Goal: Task Accomplishment & Management: Use online tool/utility

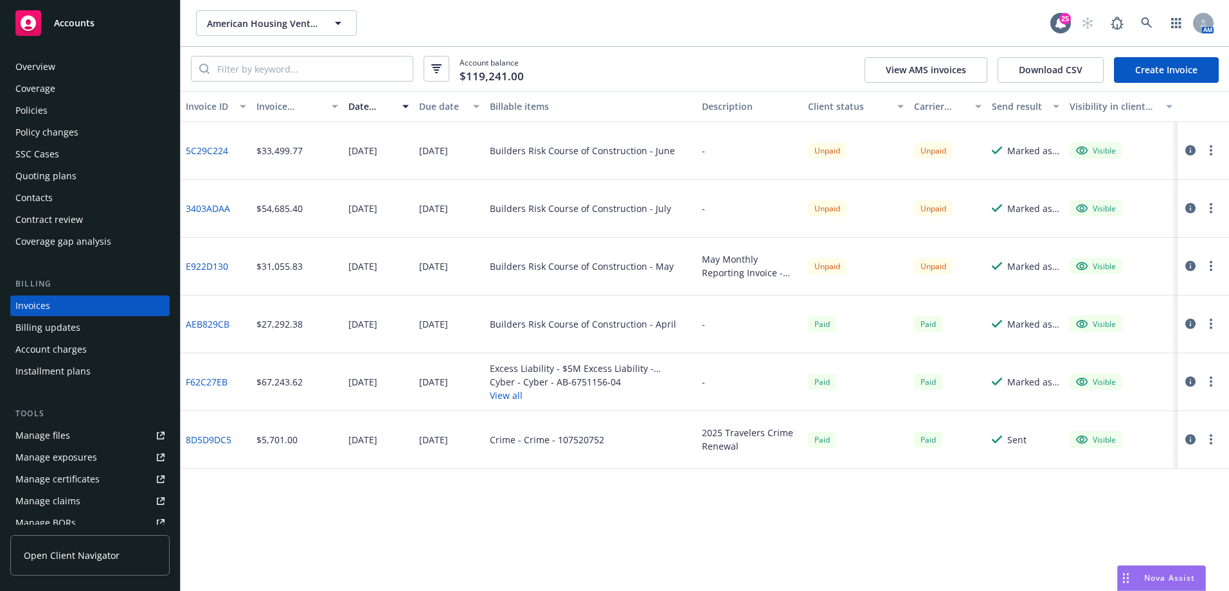
click at [97, 24] on div "Accounts" at bounding box center [89, 23] width 149 height 26
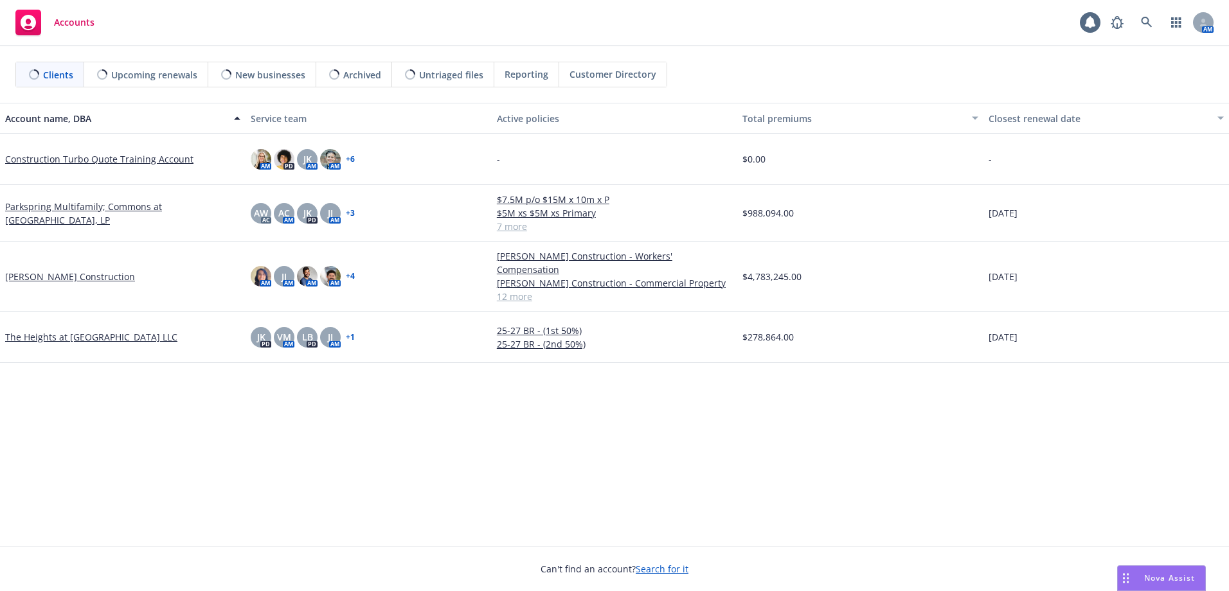
click at [1145, 566] on button "Nova Assist" at bounding box center [1161, 579] width 89 height 26
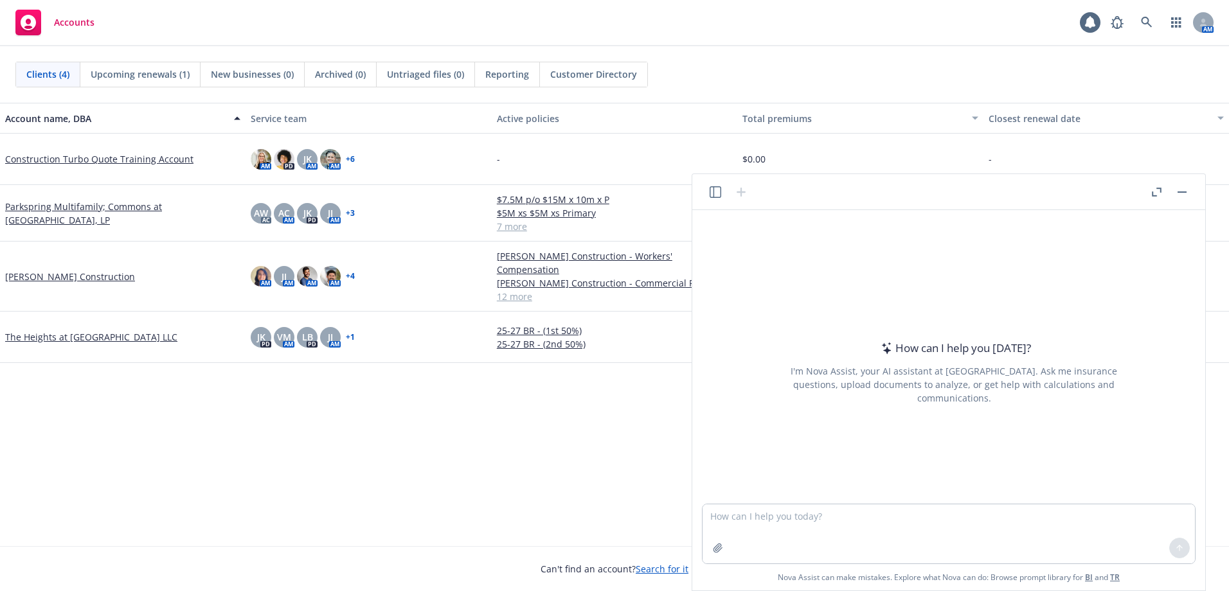
click at [1145, 569] on div "How can I help you [DATE]? I'm Nova Assist, your AI assistant at Newfront. Ask …" at bounding box center [948, 400] width 513 height 380
click at [712, 192] on icon "button" at bounding box center [716, 192] width 12 height 12
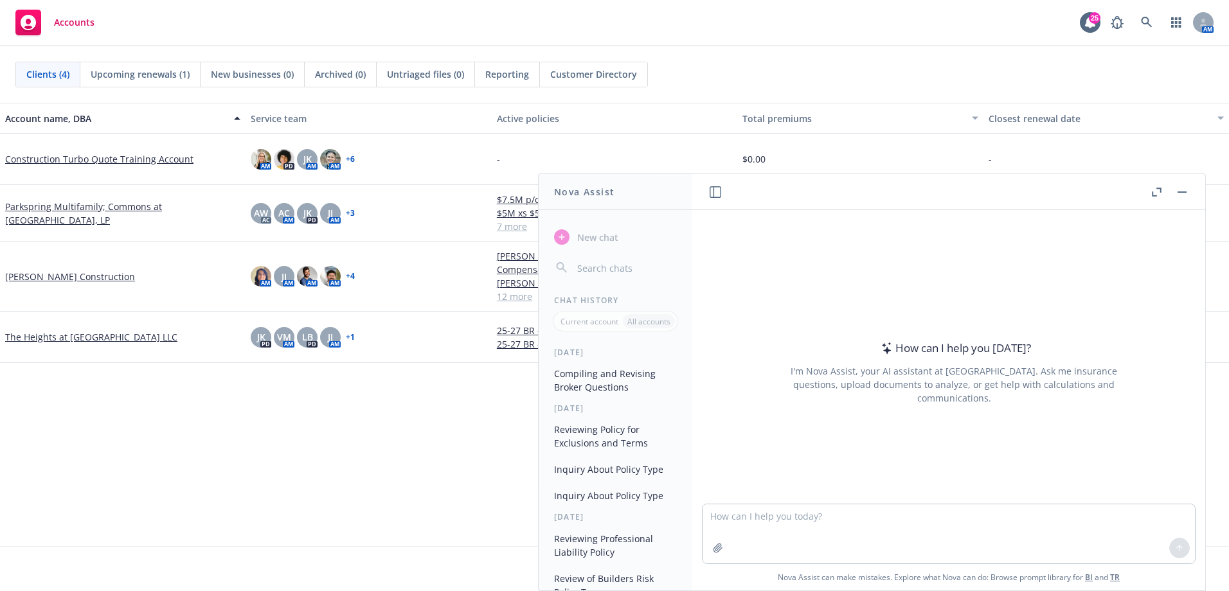
click at [564, 388] on button "Compiling and Revising Broker Questions" at bounding box center [615, 380] width 133 height 35
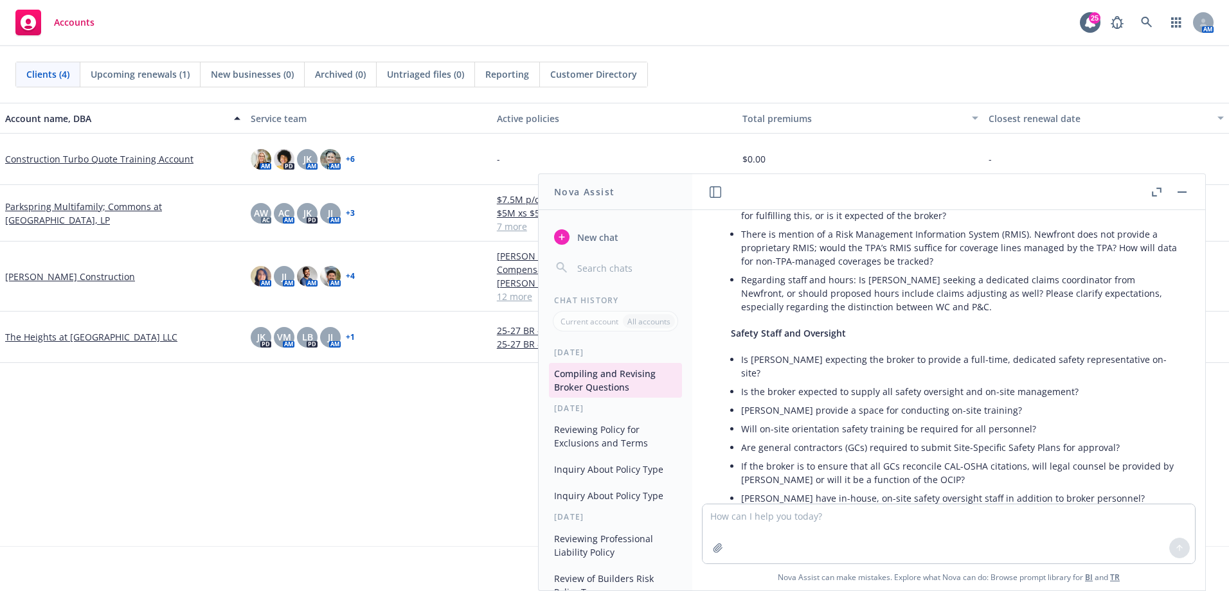
scroll to position [1305, 0]
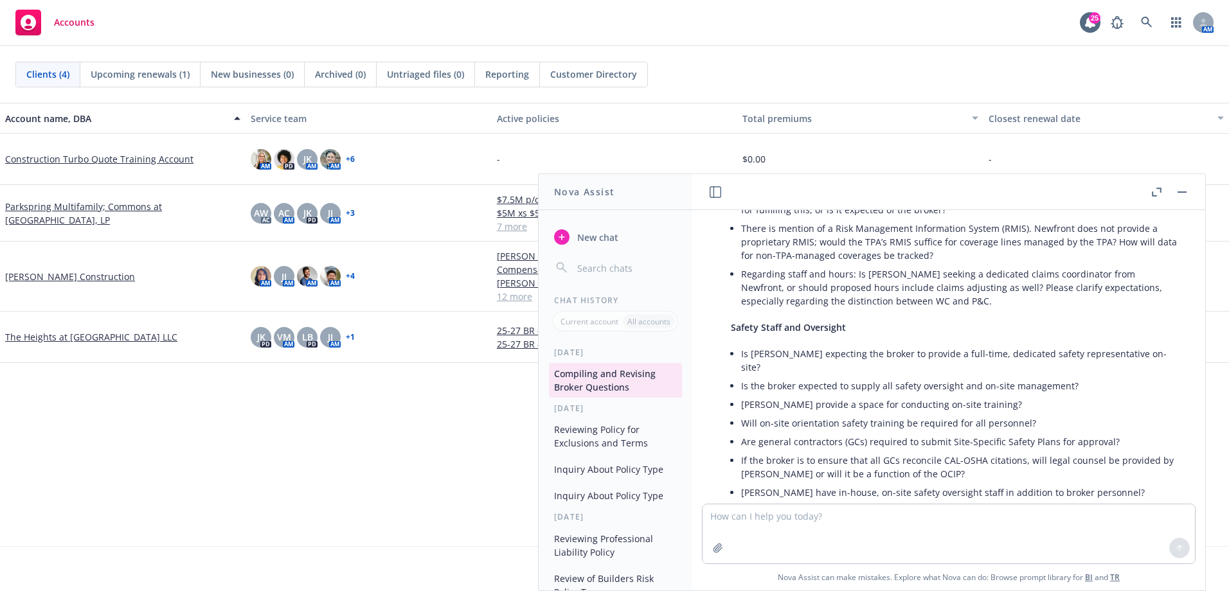
click at [825, 526] on textarea at bounding box center [948, 534] width 492 height 59
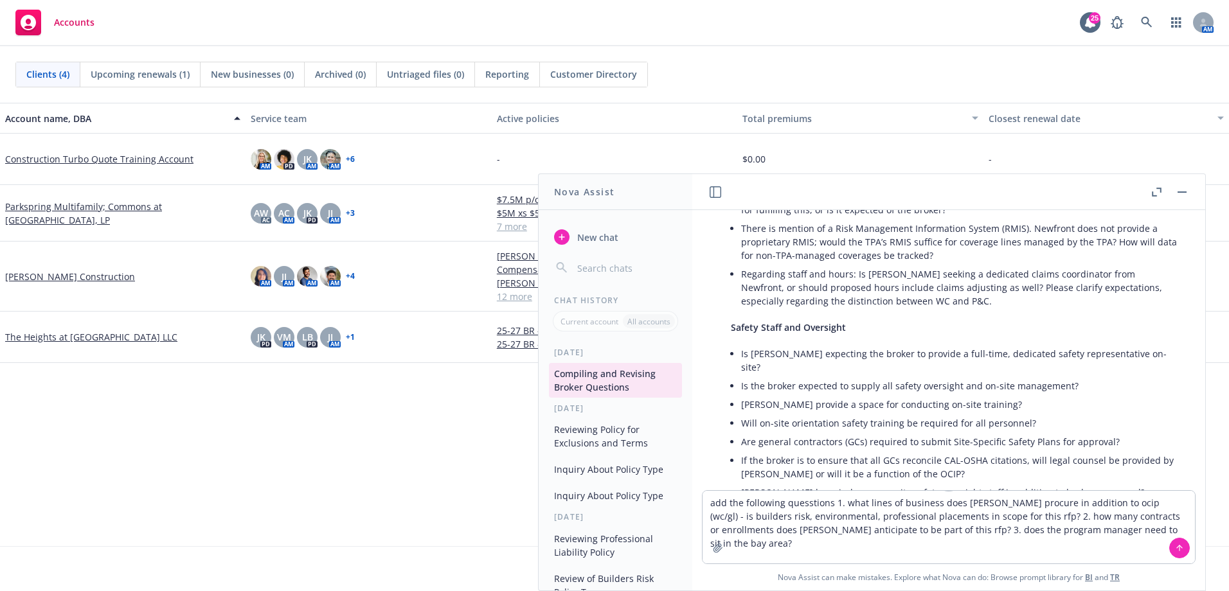
type textarea "add the following quesstions 1. what lines of business does [PERSON_NAME] procu…"
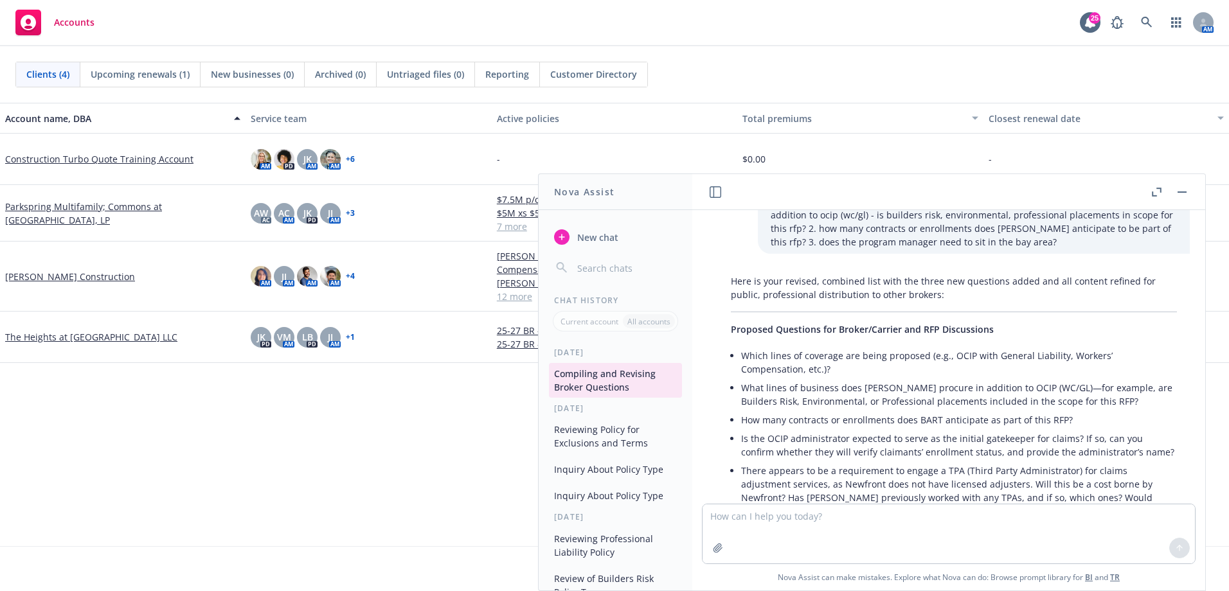
scroll to position [2136, 0]
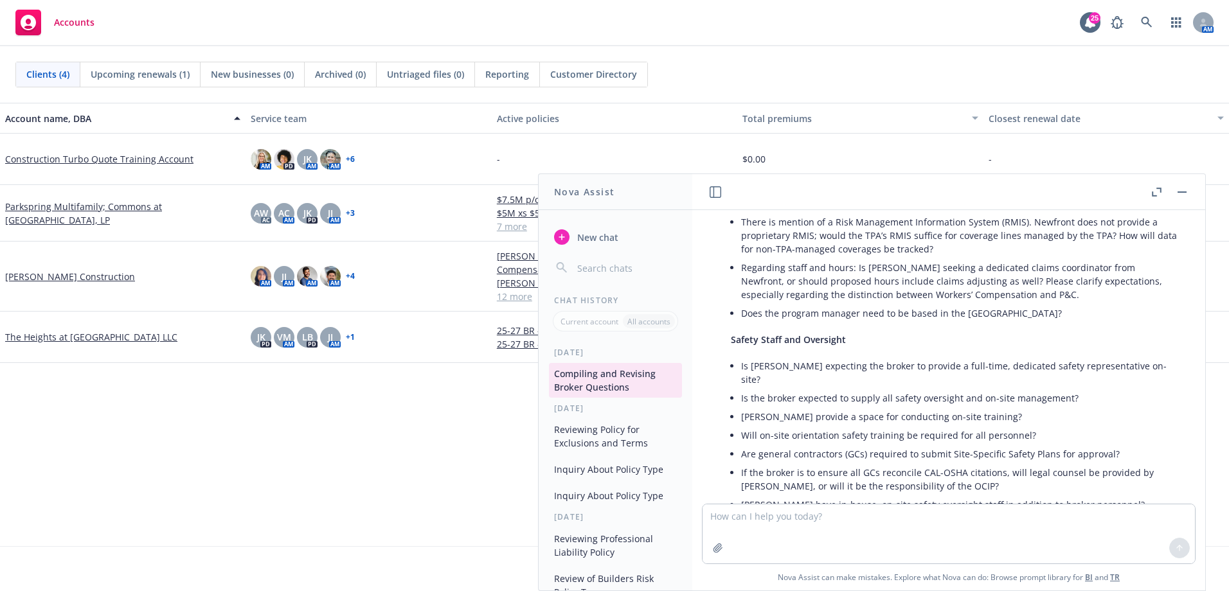
drag, startPoint x: 1127, startPoint y: 429, endPoint x: 1118, endPoint y: 429, distance: 9.0
click at [1127, 496] on li "[PERSON_NAME] have in-house, on-site safety oversight staff in addition to brok…" at bounding box center [959, 505] width 436 height 19
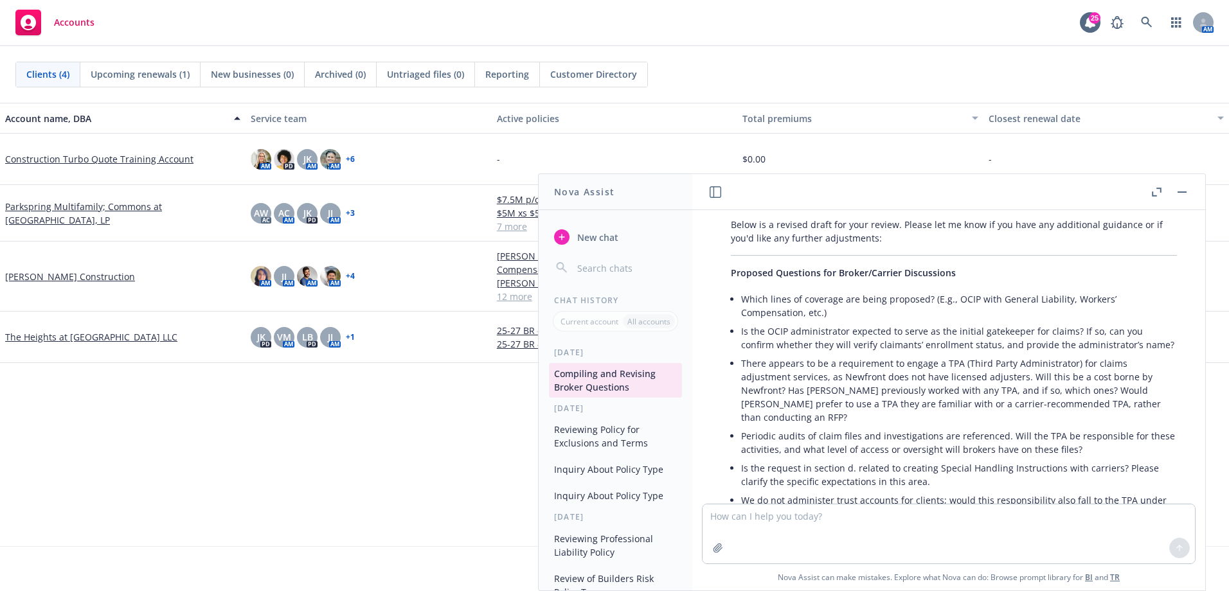
scroll to position [971, 0]
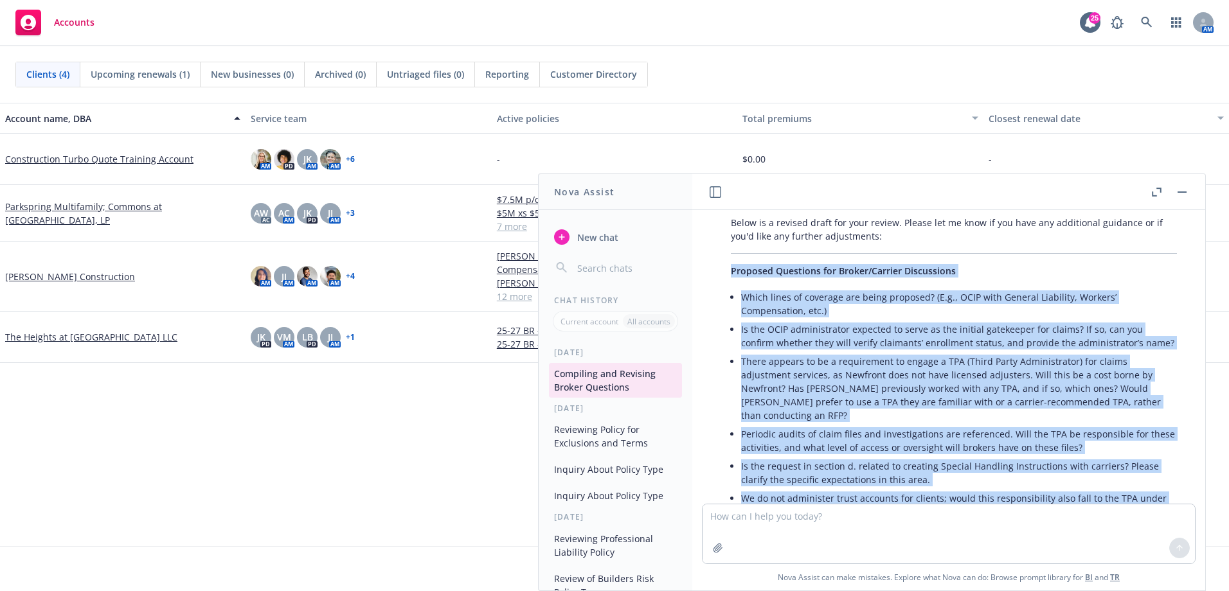
drag, startPoint x: 1101, startPoint y: 424, endPoint x: 732, endPoint y: 248, distance: 408.5
click at [732, 248] on div "Can you help me compile multiple lists of questions, remove any duplicates, and…" at bounding box center [948, 357] width 503 height 294
copy div "Loremips Dolorsita con Adipis/Elitsed Doeiusmodte Incid utlab et dolorema ali e…"
